Goal: Find specific page/section: Find specific page/section

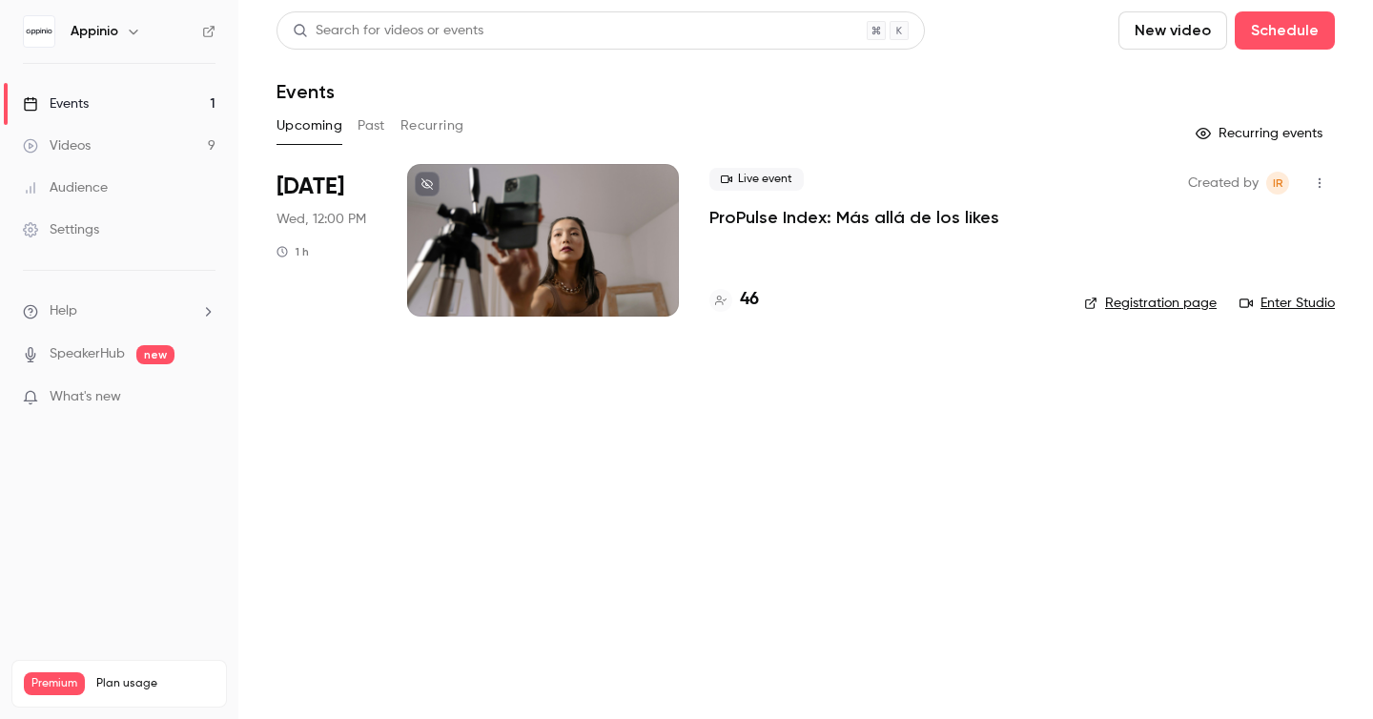
click at [752, 301] on h4 "46" at bounding box center [749, 300] width 19 height 26
